Goal: Task Accomplishment & Management: Complete application form

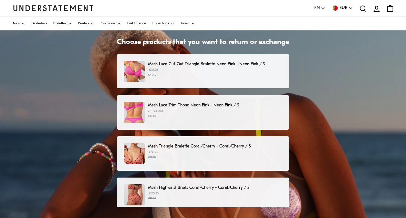
scroll to position [36, 0]
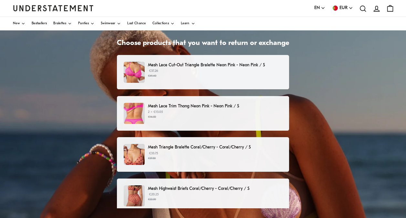
click at [204, 105] on p "Mesh Lace Trim Thong Neon Pink - Neon Pink / S" at bounding box center [215, 106] width 134 height 7
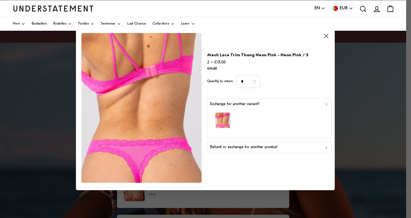
click at [327, 36] on icon "button" at bounding box center [326, 36] width 7 height 7
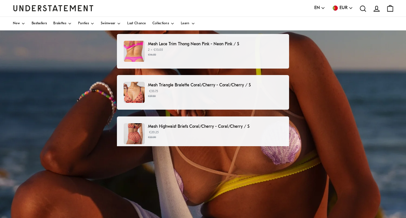
scroll to position [97, 0]
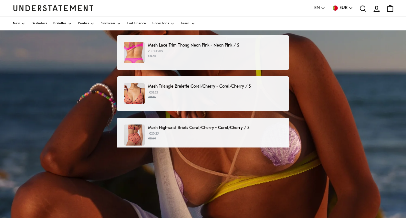
click at [208, 127] on p "Mesh Highwaist Briefs Coral/Cherry - Coral/Cherry / S" at bounding box center [215, 127] width 134 height 7
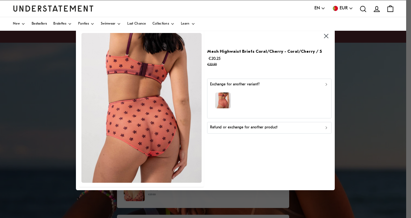
click at [324, 127] on icon "button" at bounding box center [326, 127] width 5 height 5
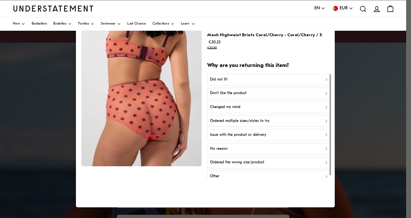
click at [230, 92] on p "Don't like the product" at bounding box center [228, 93] width 36 height 6
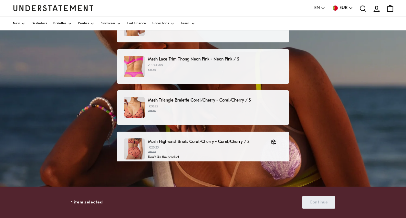
scroll to position [84, 0]
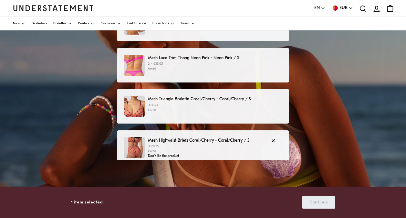
click at [184, 139] on p "Mesh Highwaist Briefs Coral/Cherry - Coral/Cherry / S" at bounding box center [206, 140] width 116 height 7
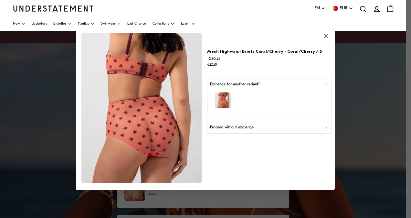
click at [326, 126] on icon "button" at bounding box center [326, 127] width 5 height 5
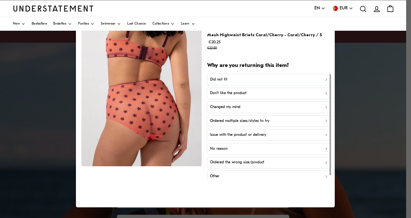
click at [246, 92] on div "Don't like the product" at bounding box center [269, 93] width 119 height 6
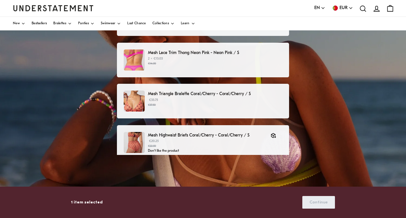
scroll to position [92, 0]
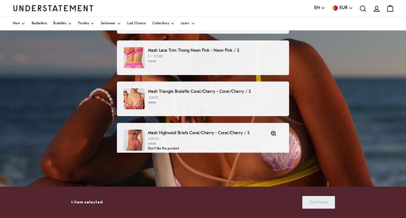
click at [196, 93] on p "Mesh Triangle Bralette Coral/Cherry - Coral/Cherry / S" at bounding box center [215, 91] width 134 height 7
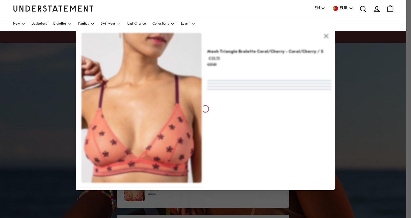
click at [196, 93] on div at bounding box center [205, 108] width 259 height 162
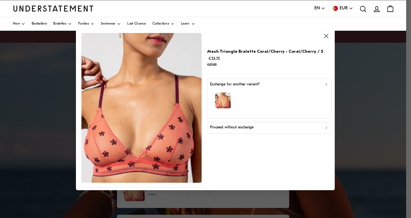
click at [323, 128] on div "Proceed without exchange" at bounding box center [269, 128] width 119 height 6
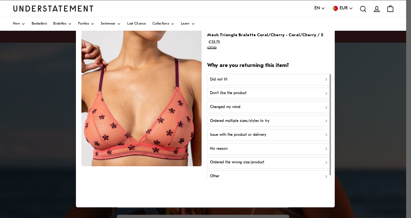
click at [232, 90] on p "Don't like the product" at bounding box center [228, 93] width 36 height 6
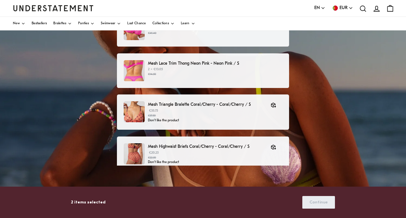
scroll to position [57, 0]
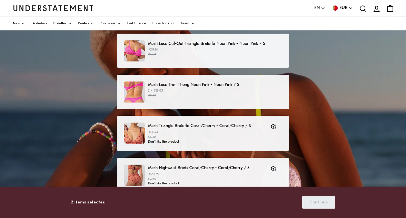
click at [196, 82] on p "Mesh Lace Trim Thong Neon Pink - Neon Pink / S" at bounding box center [215, 84] width 134 height 7
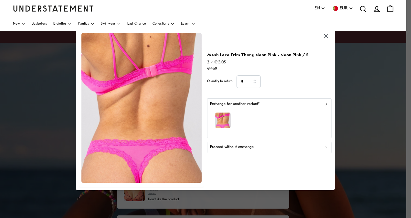
click at [327, 102] on icon "button" at bounding box center [326, 104] width 5 height 5
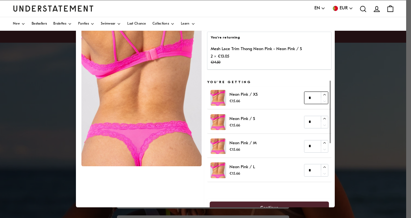
click at [322, 94] on icon "button" at bounding box center [324, 94] width 4 height 4
type input "*"
click at [322, 94] on icon "button" at bounding box center [324, 94] width 4 height 4
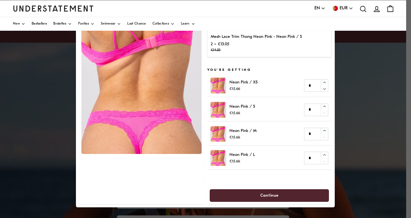
click at [280, 197] on span "Continue" at bounding box center [269, 195] width 105 height 12
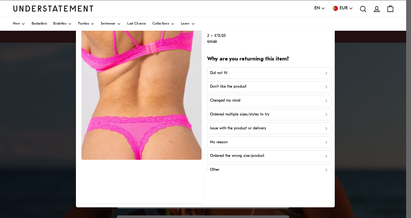
scroll to position [6, 0]
click at [324, 75] on icon "button" at bounding box center [326, 73] width 5 height 5
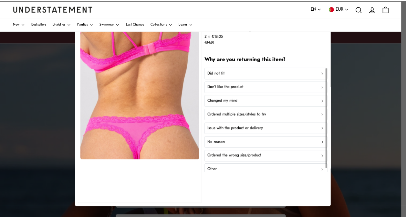
scroll to position [0, 0]
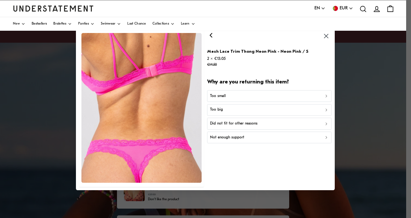
click at [219, 109] on p "Too big" at bounding box center [216, 110] width 13 height 6
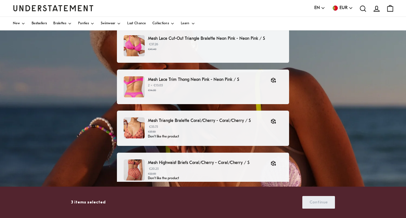
scroll to position [61, 0]
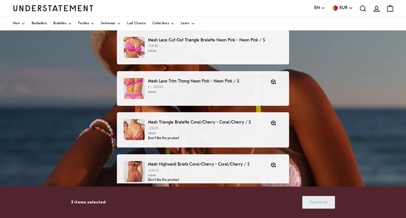
click at [79, 202] on p "3 items selected" at bounding box center [88, 202] width 35 height 7
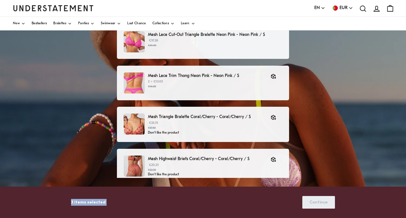
scroll to position [62, 0]
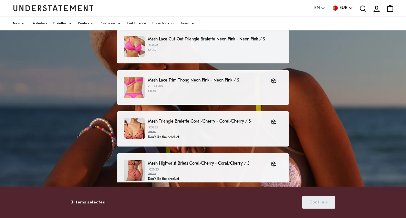
click at [372, 154] on div "Choose products that you want to return or exchange Mesh Lace Cut-Out Triangle …" at bounding box center [203, 142] width 406 height 323
click at [377, 9] on icon at bounding box center [376, 8] width 5 height 5
